Goal: Transaction & Acquisition: Download file/media

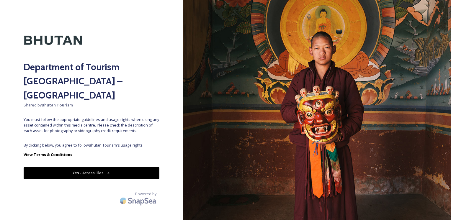
click at [151, 27] on div "Department of Tourism [GEOGRAPHIC_DATA] – Brand Centre Shared by Bhutan Tourism…" at bounding box center [91, 110] width 183 height 173
click at [111, 167] on button "Yes - Access Files" at bounding box center [92, 173] width 136 height 12
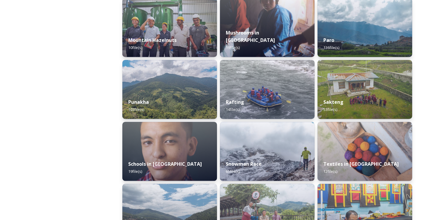
scroll to position [531, 0]
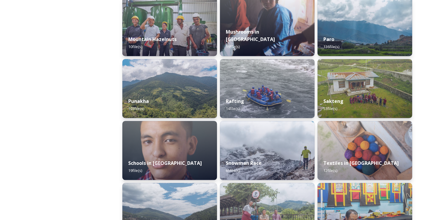
click at [389, 93] on div "Sakteng 53 file(s)" at bounding box center [365, 105] width 95 height 26
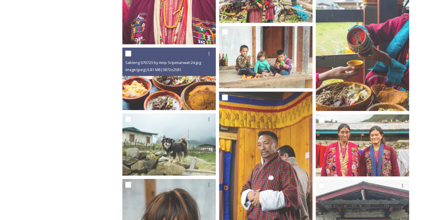
scroll to position [1121, 0]
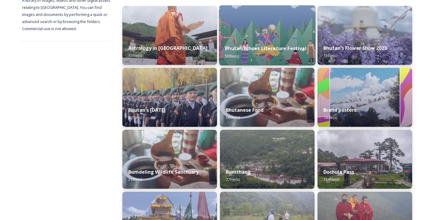
scroll to position [206, 0]
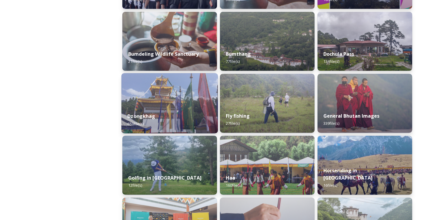
click at [166, 100] on img at bounding box center [170, 103] width 96 height 60
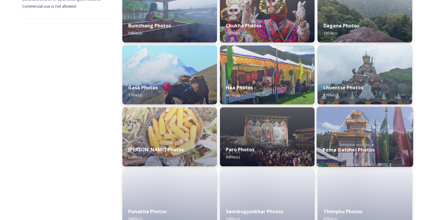
scroll to position [118, 0]
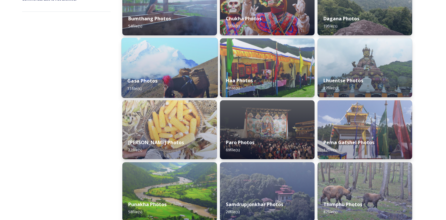
click at [146, 39] on img at bounding box center [170, 68] width 96 height 60
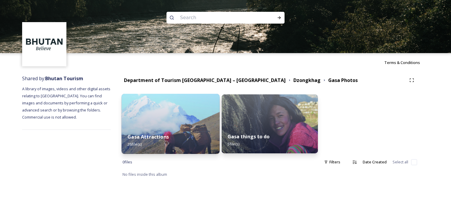
click at [184, 121] on img at bounding box center [171, 124] width 98 height 60
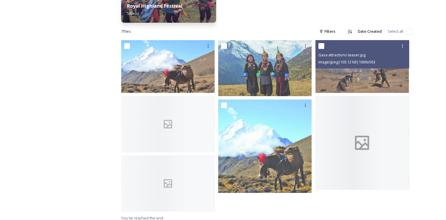
scroll to position [197, 0]
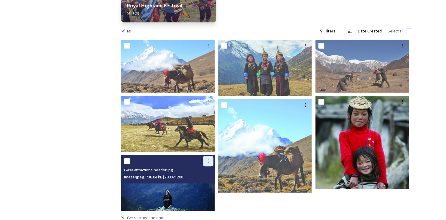
click at [208, 159] on icon at bounding box center [208, 161] width 5 height 5
click at [156, 189] on img at bounding box center [167, 183] width 93 height 56
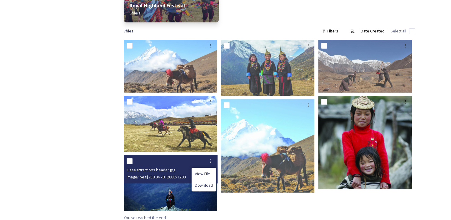
scroll to position [178, 0]
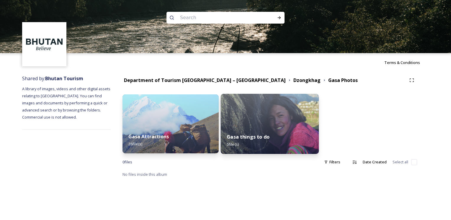
click at [289, 127] on img at bounding box center [270, 124] width 98 height 60
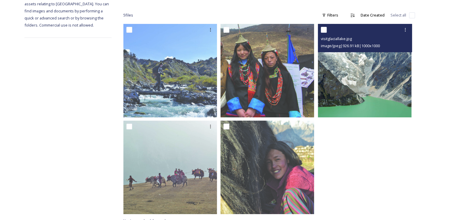
scroll to position [95, 0]
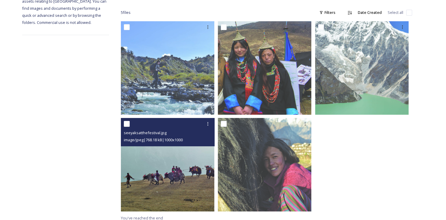
click at [173, 159] on img at bounding box center [167, 164] width 93 height 93
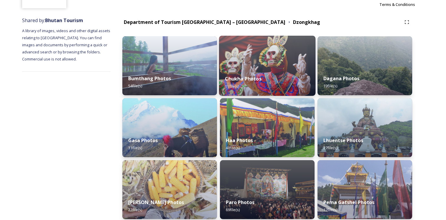
scroll to position [88, 0]
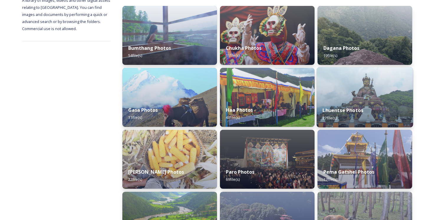
click at [396, 88] on img at bounding box center [365, 97] width 96 height 60
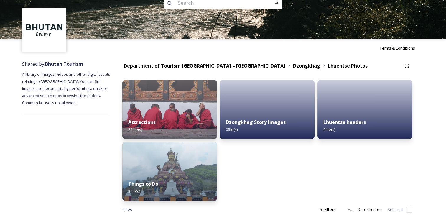
scroll to position [22, 0]
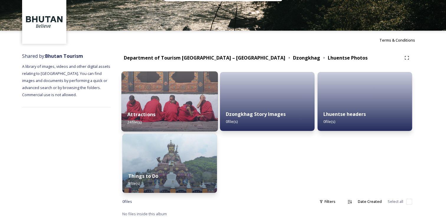
click at [151, 102] on img at bounding box center [170, 101] width 96 height 60
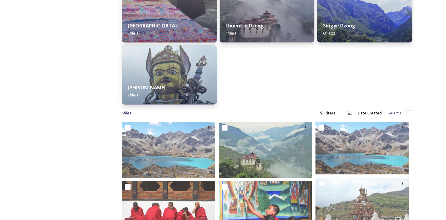
scroll to position [203, 0]
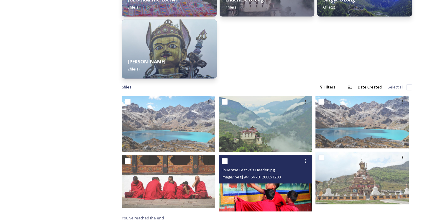
click at [264, 179] on div "Lhuentse Festivals Header.jpg image/jpeg | 941.64 kB | 2000 x 1200" at bounding box center [266, 169] width 94 height 28
click at [295, 193] on img at bounding box center [265, 183] width 93 height 56
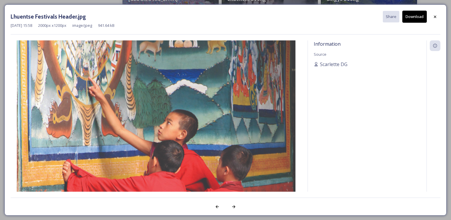
click at [413, 18] on button "Download" at bounding box center [414, 17] width 24 height 12
click at [435, 17] on icon at bounding box center [435, 16] width 2 height 2
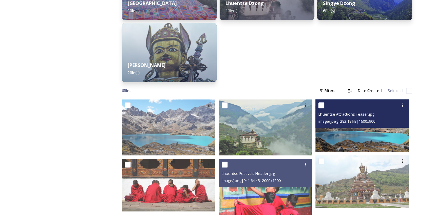
click at [361, 127] on img at bounding box center [362, 125] width 93 height 52
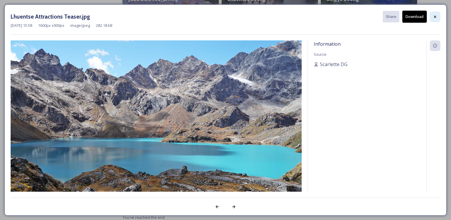
click at [435, 17] on icon at bounding box center [435, 16] width 2 height 2
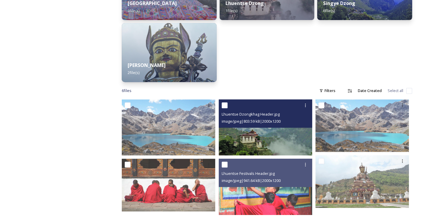
click at [288, 127] on img at bounding box center [265, 127] width 93 height 56
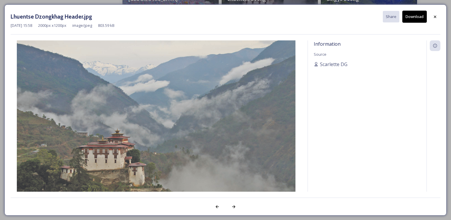
click at [421, 14] on button "Download" at bounding box center [414, 17] width 24 height 12
click at [436, 17] on icon at bounding box center [434, 16] width 5 height 5
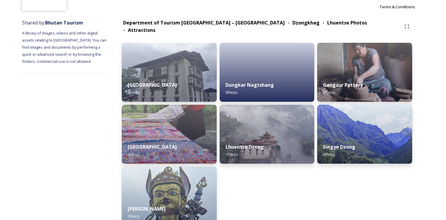
scroll to position [55, 0]
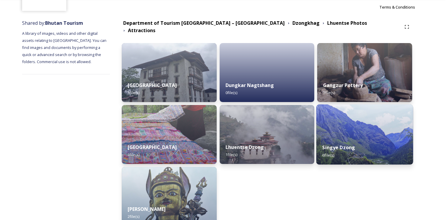
click at [382, 116] on img at bounding box center [364, 134] width 97 height 60
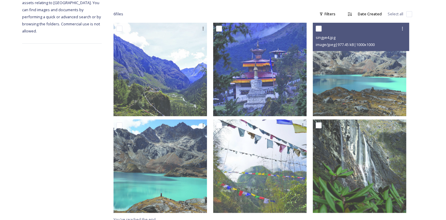
scroll to position [95, 0]
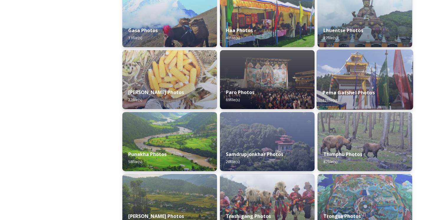
scroll to position [265, 0]
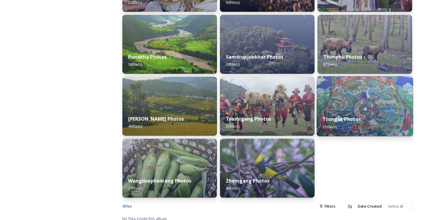
click at [371, 97] on img at bounding box center [365, 106] width 96 height 60
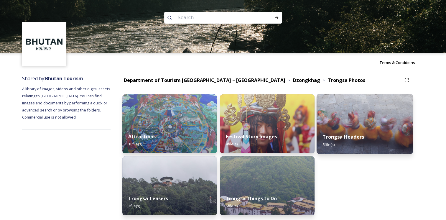
scroll to position [22, 0]
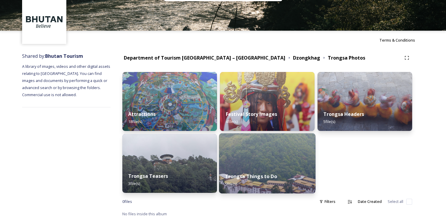
click at [254, 158] on img at bounding box center [267, 163] width 96 height 60
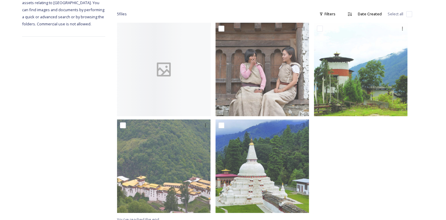
scroll to position [95, 0]
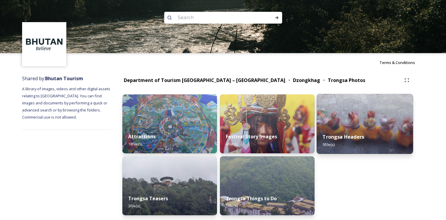
click at [376, 127] on img at bounding box center [365, 124] width 96 height 60
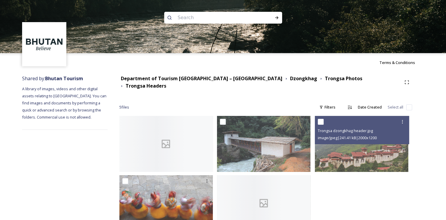
scroll to position [20, 0]
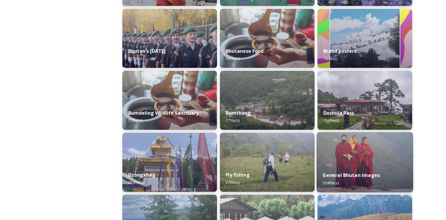
scroll to position [265, 0]
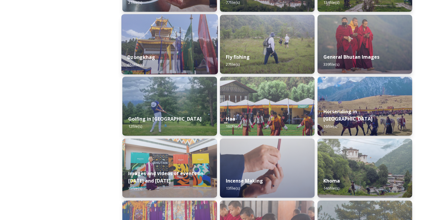
click at [164, 57] on div "Dzongkhag 650 file(s)" at bounding box center [170, 60] width 96 height 27
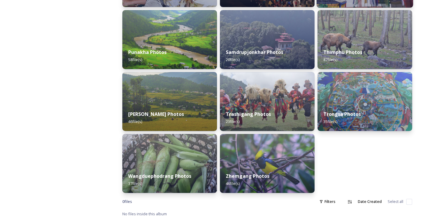
scroll to position [270, 0]
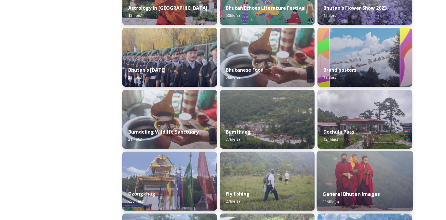
scroll to position [147, 0]
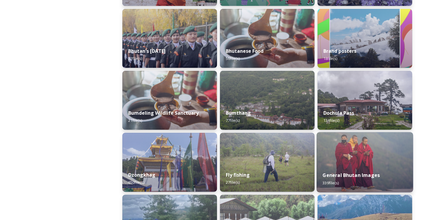
click at [384, 152] on img at bounding box center [365, 162] width 96 height 60
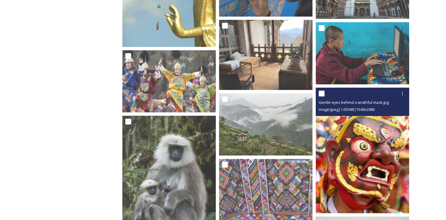
scroll to position [354, 0]
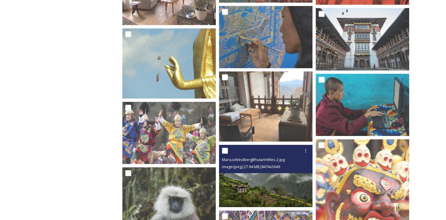
click at [280, 186] on img at bounding box center [265, 176] width 93 height 62
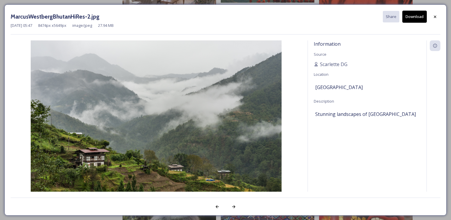
click at [414, 17] on button "Download" at bounding box center [414, 17] width 24 height 12
click at [436, 17] on icon at bounding box center [434, 16] width 5 height 5
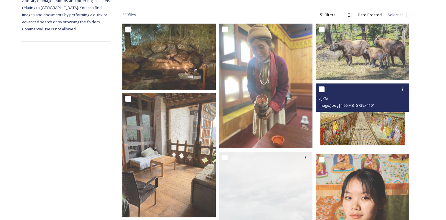
scroll to position [88, 0]
click at [351, 127] on img at bounding box center [362, 116] width 93 height 67
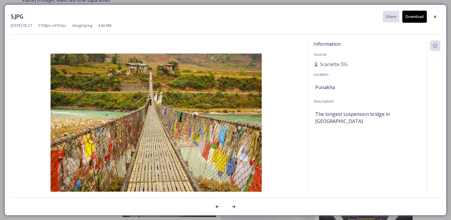
click at [413, 19] on button "Download" at bounding box center [414, 17] width 24 height 12
click at [434, 18] on icon at bounding box center [434, 16] width 5 height 5
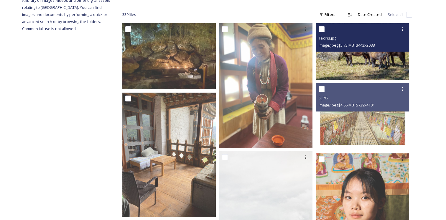
scroll to position [29, 0]
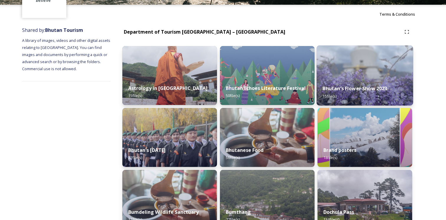
scroll to position [59, 0]
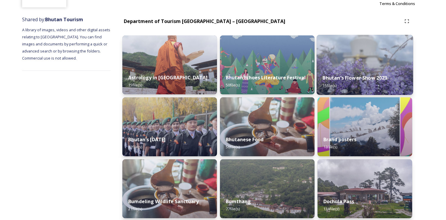
click at [375, 123] on img at bounding box center [365, 126] width 95 height 59
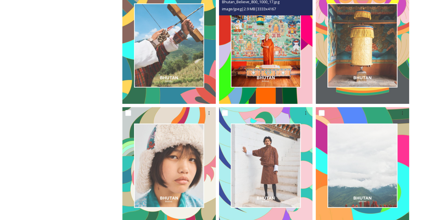
scroll to position [501, 0]
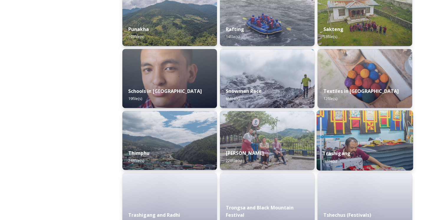
scroll to position [649, 0]
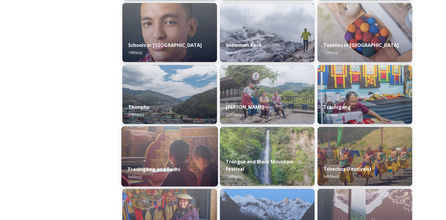
click at [188, 147] on img at bounding box center [170, 156] width 96 height 60
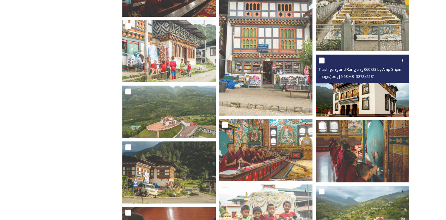
scroll to position [531, 0]
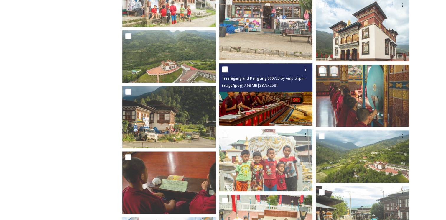
click at [274, 107] on img at bounding box center [265, 94] width 93 height 62
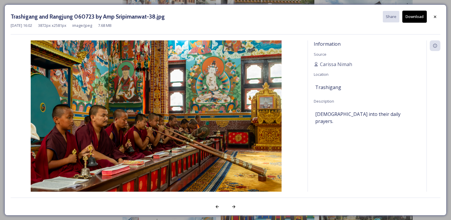
click at [412, 19] on button "Download" at bounding box center [414, 17] width 24 height 12
click at [435, 17] on icon at bounding box center [434, 16] width 5 height 5
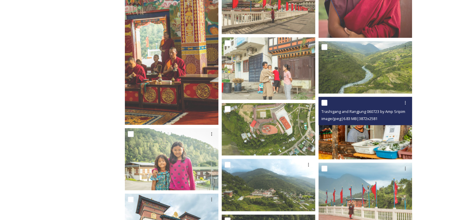
scroll to position [1032, 0]
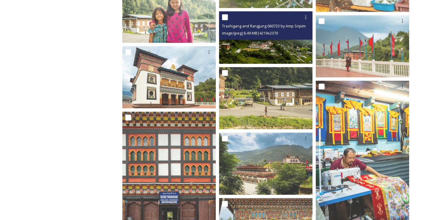
click at [291, 39] on div "Trashigang and Rangjung 060723 by Amp Sripimanwat-5.jpg image/jpeg | 6.49 MB | …" at bounding box center [265, 25] width 93 height 28
click at [264, 44] on img at bounding box center [265, 37] width 93 height 52
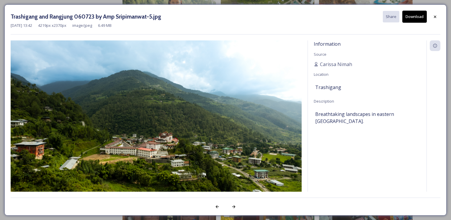
click at [413, 19] on button "Download" at bounding box center [414, 17] width 24 height 12
